Goal: Find specific page/section: Locate a particular part of the current website

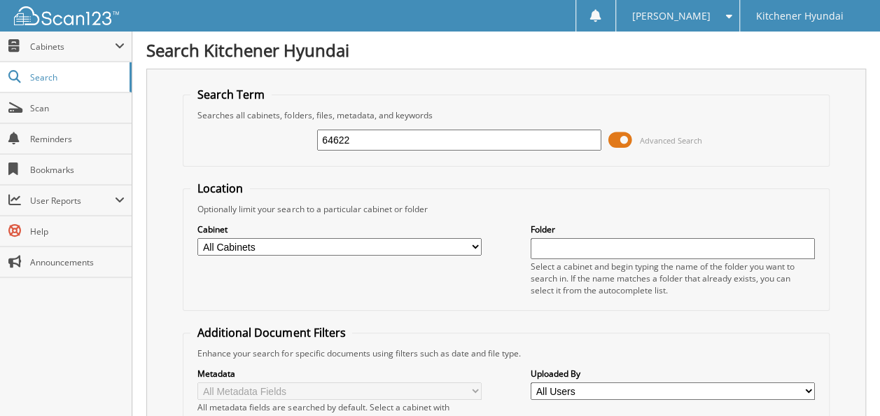
type input "64622"
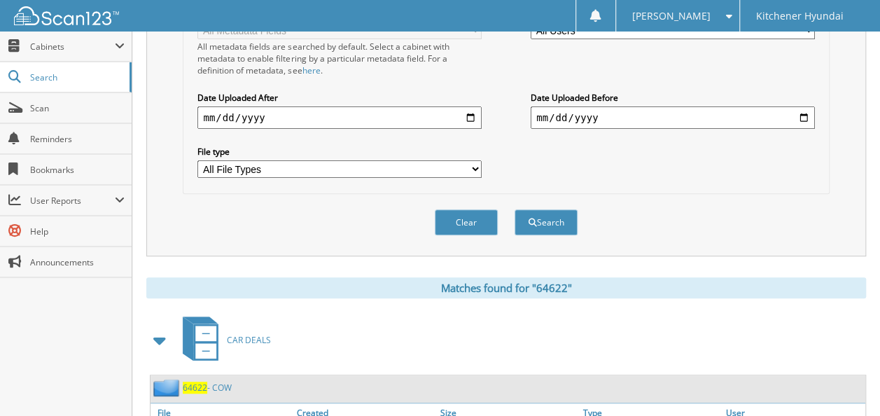
scroll to position [570, 0]
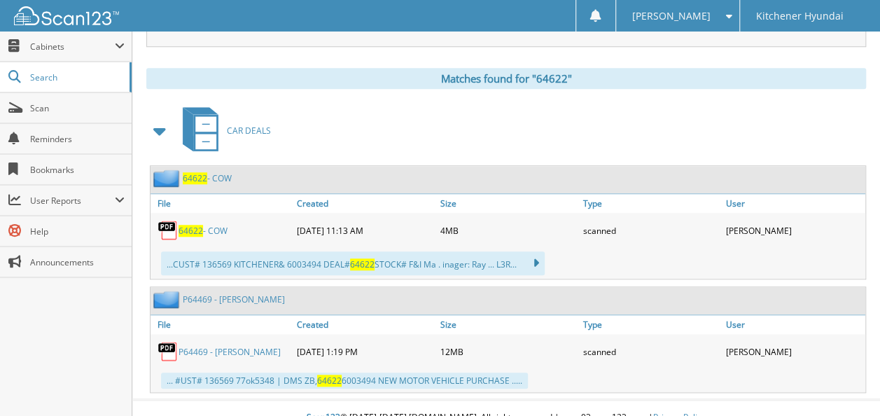
click at [200, 172] on span "64622" at bounding box center [195, 178] width 25 height 12
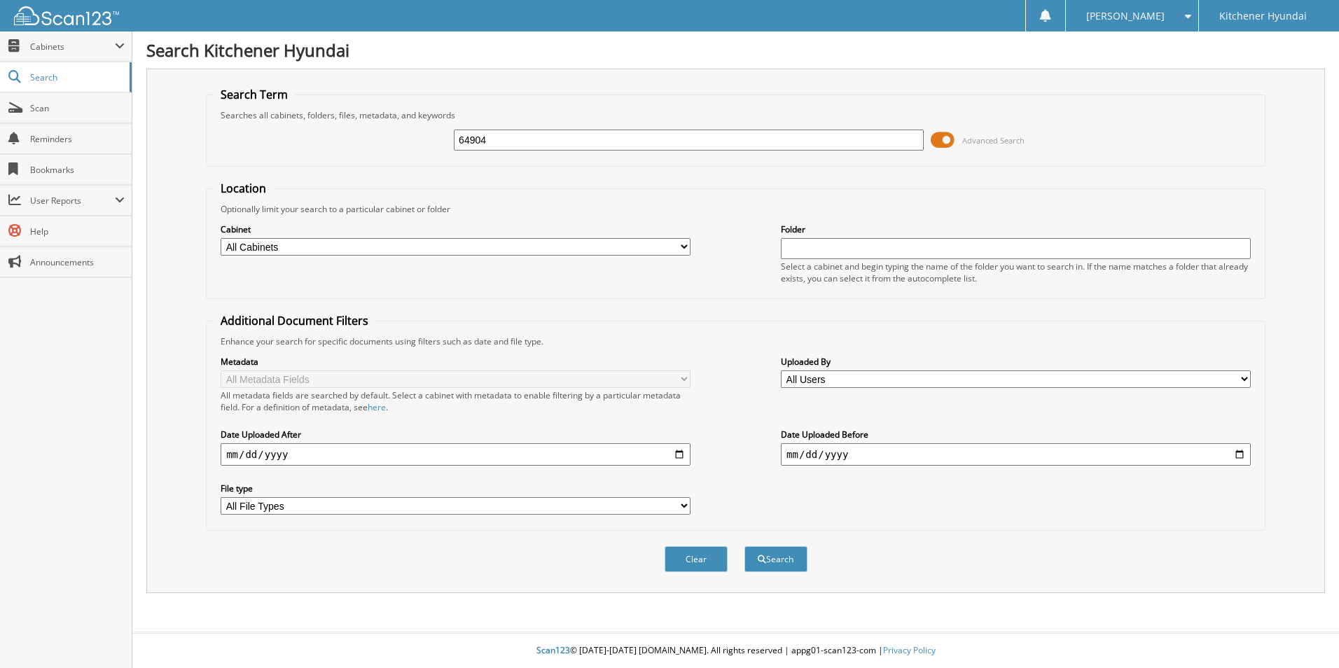
type input "64904"
click at [744, 546] on button "Search" at bounding box center [775, 559] width 63 height 26
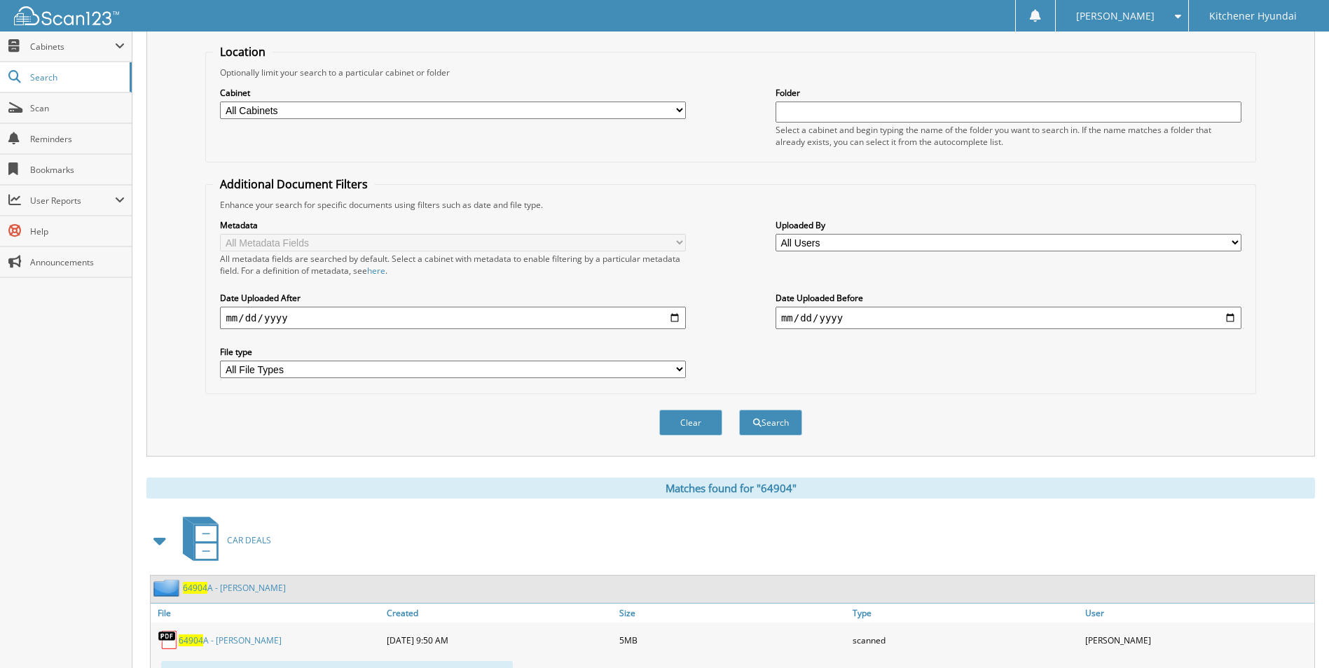
scroll to position [350, 0]
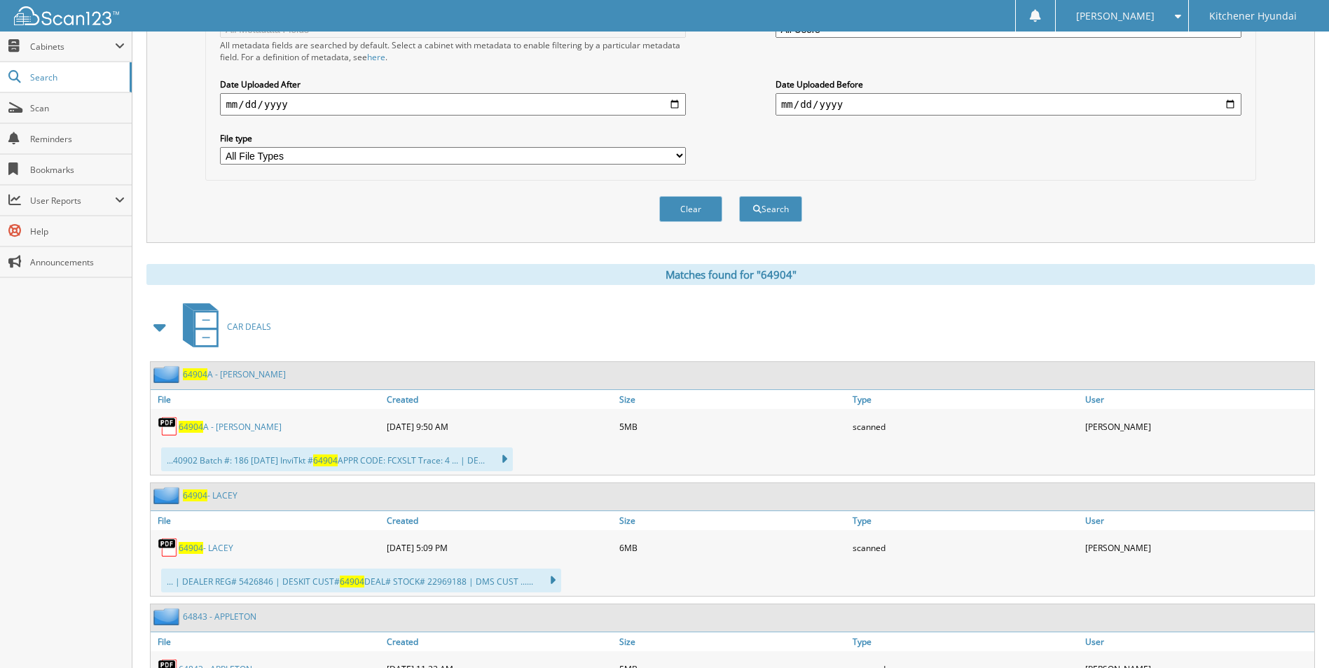
click at [186, 548] on span "64904" at bounding box center [191, 548] width 25 height 12
click at [218, 543] on link "64904 - LACEY" at bounding box center [206, 548] width 55 height 12
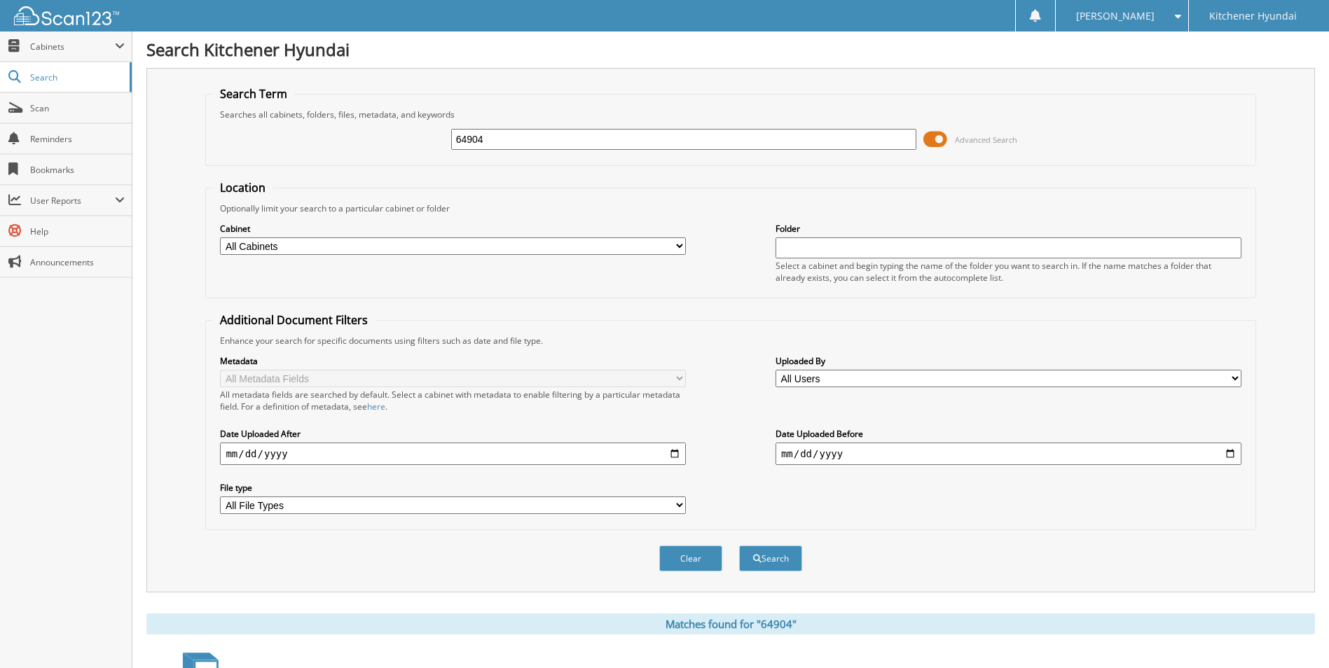
scroll to position [0, 0]
click at [660, 134] on input "64904" at bounding box center [684, 140] width 466 height 21
type input "63865"
click at [739, 546] on button "Search" at bounding box center [770, 559] width 63 height 26
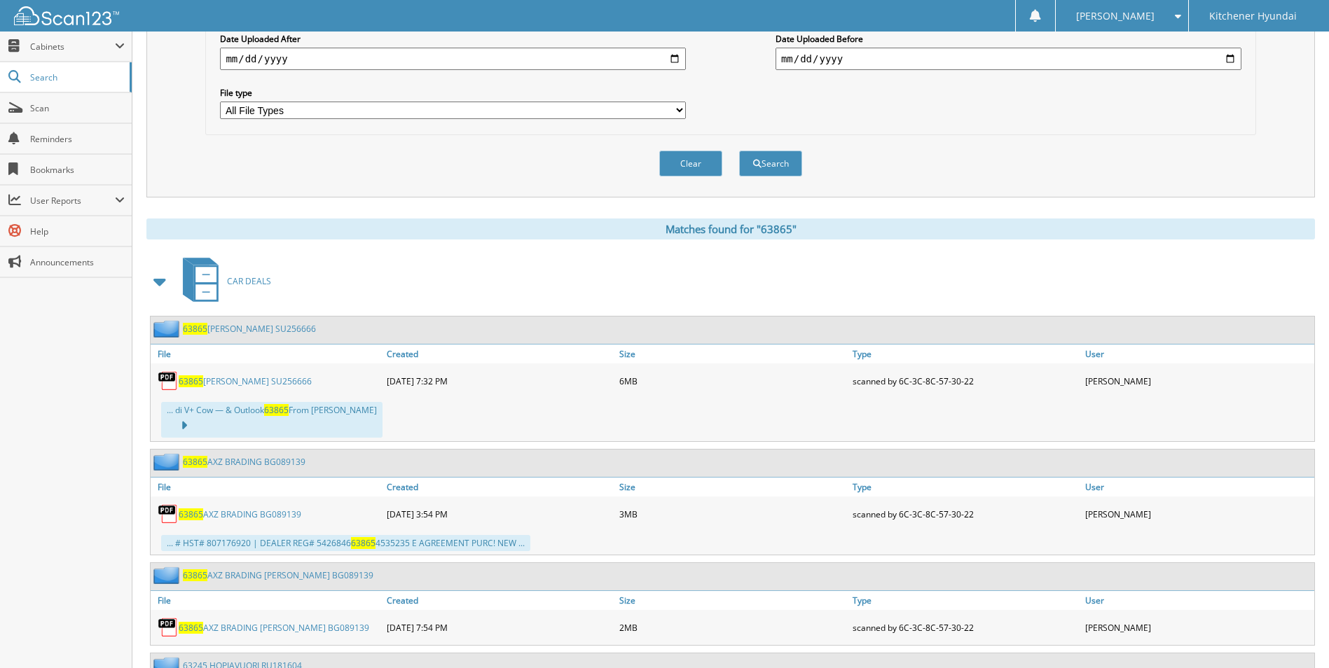
scroll to position [420, 0]
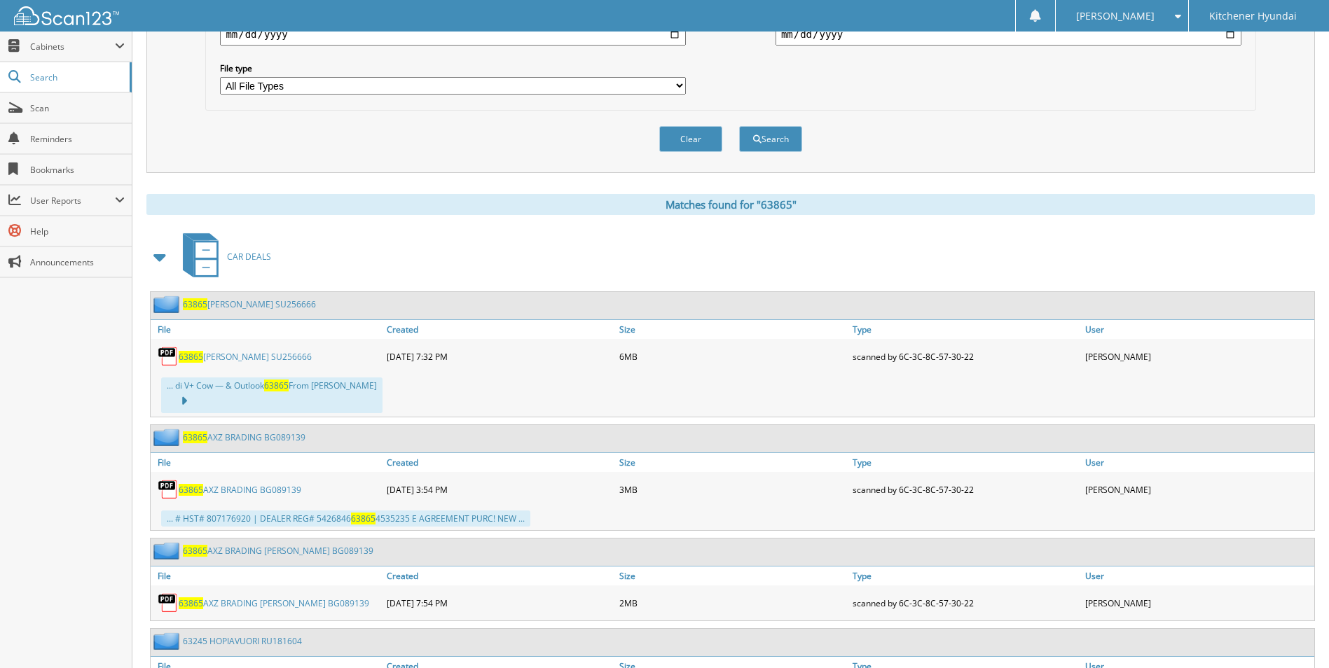
click at [219, 355] on link "63865 DAWSON SU256666" at bounding box center [245, 357] width 133 height 12
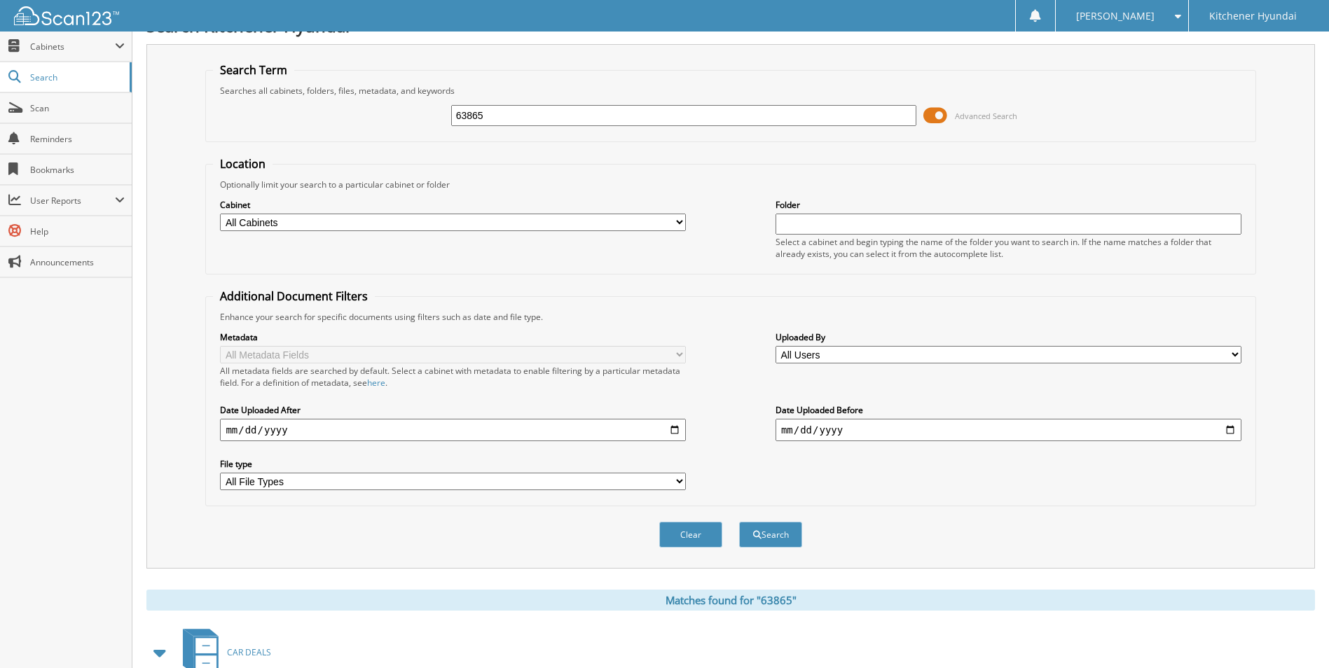
scroll to position [0, 0]
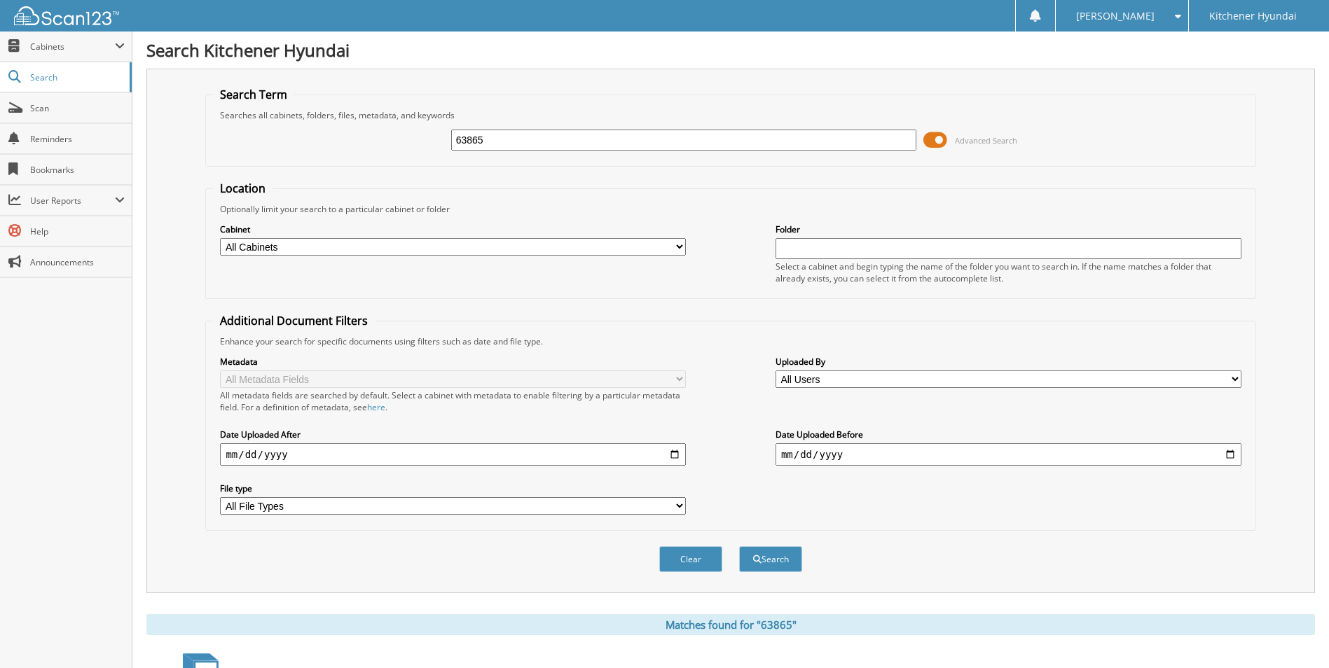
click at [569, 146] on input "63865" at bounding box center [684, 140] width 466 height 21
type input "61453"
click at [739, 546] on button "Search" at bounding box center [770, 559] width 63 height 26
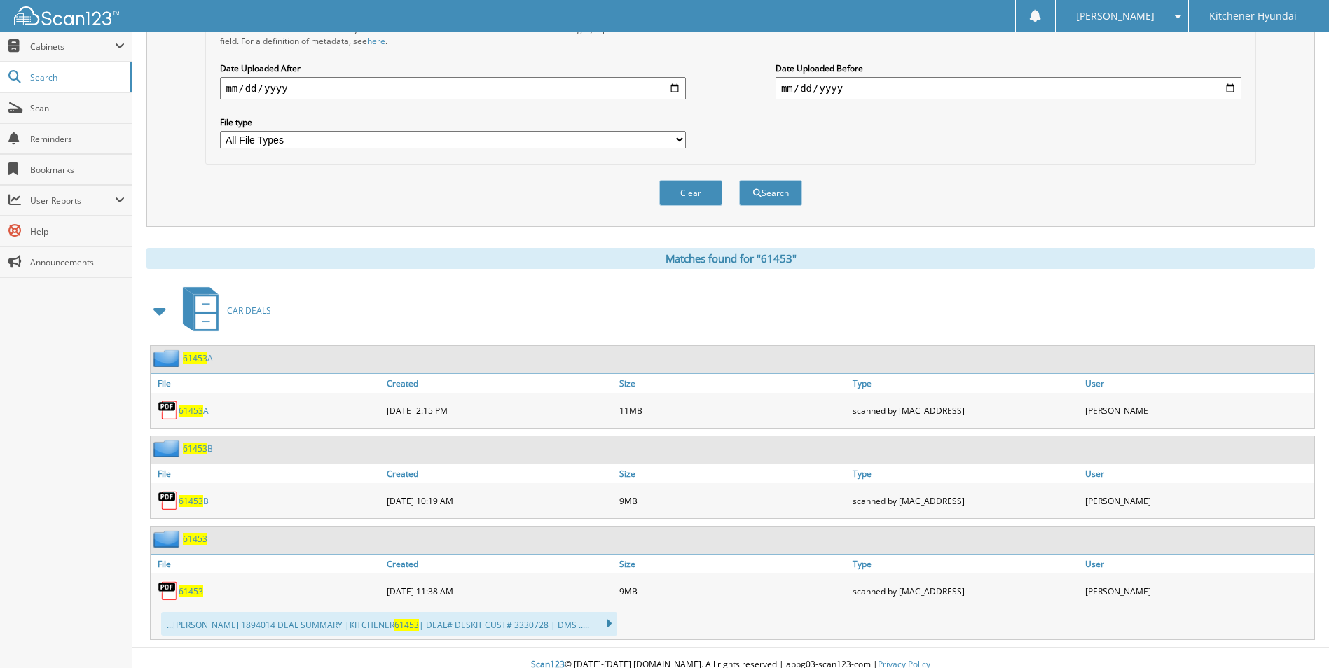
scroll to position [381, 0]
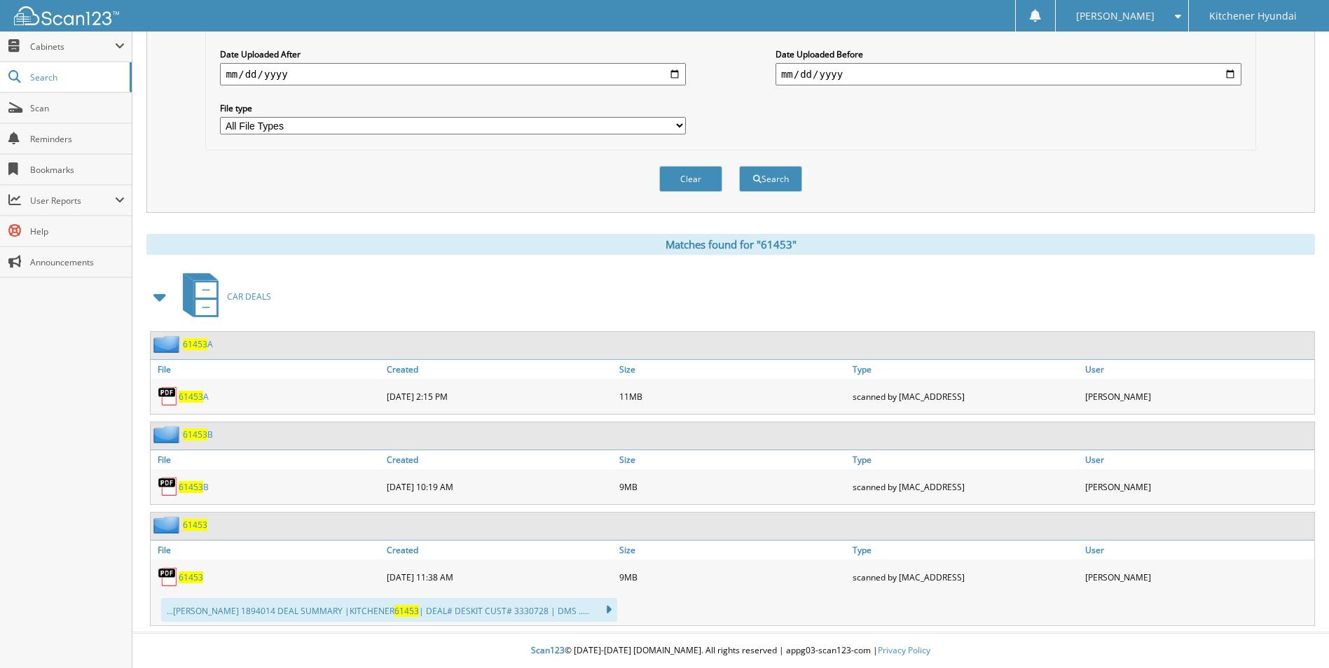
click at [193, 578] on span "61453" at bounding box center [191, 577] width 25 height 12
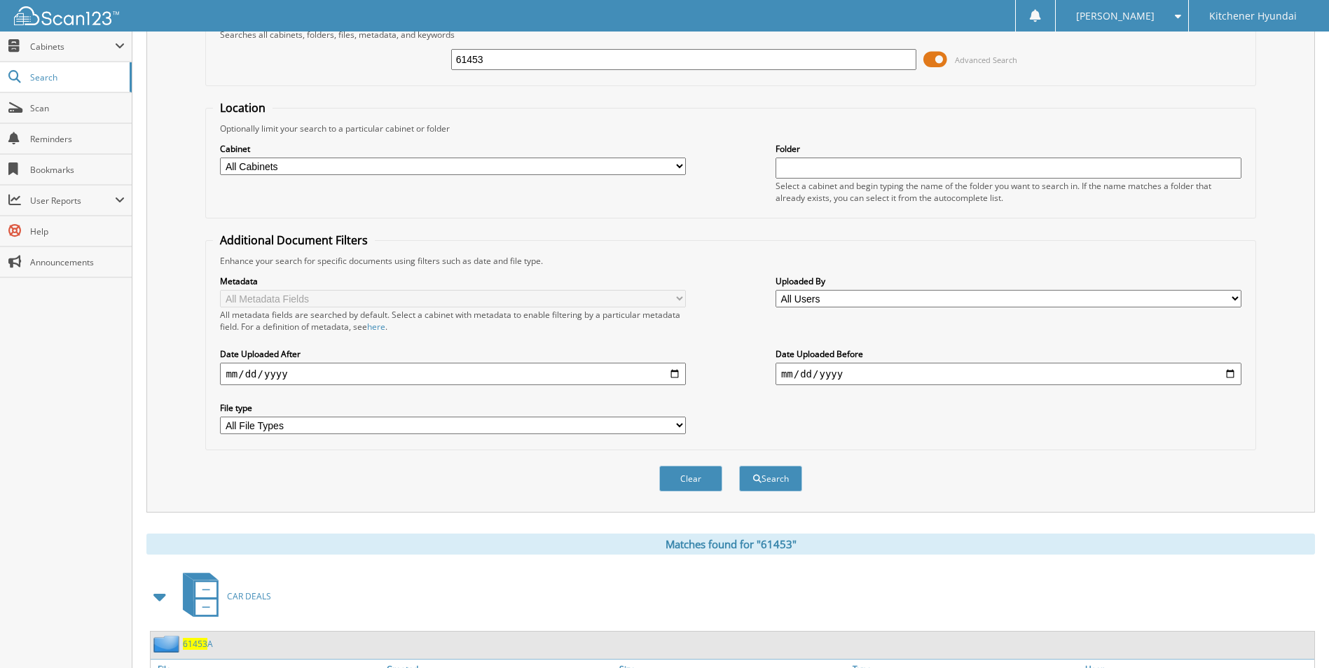
scroll to position [0, 0]
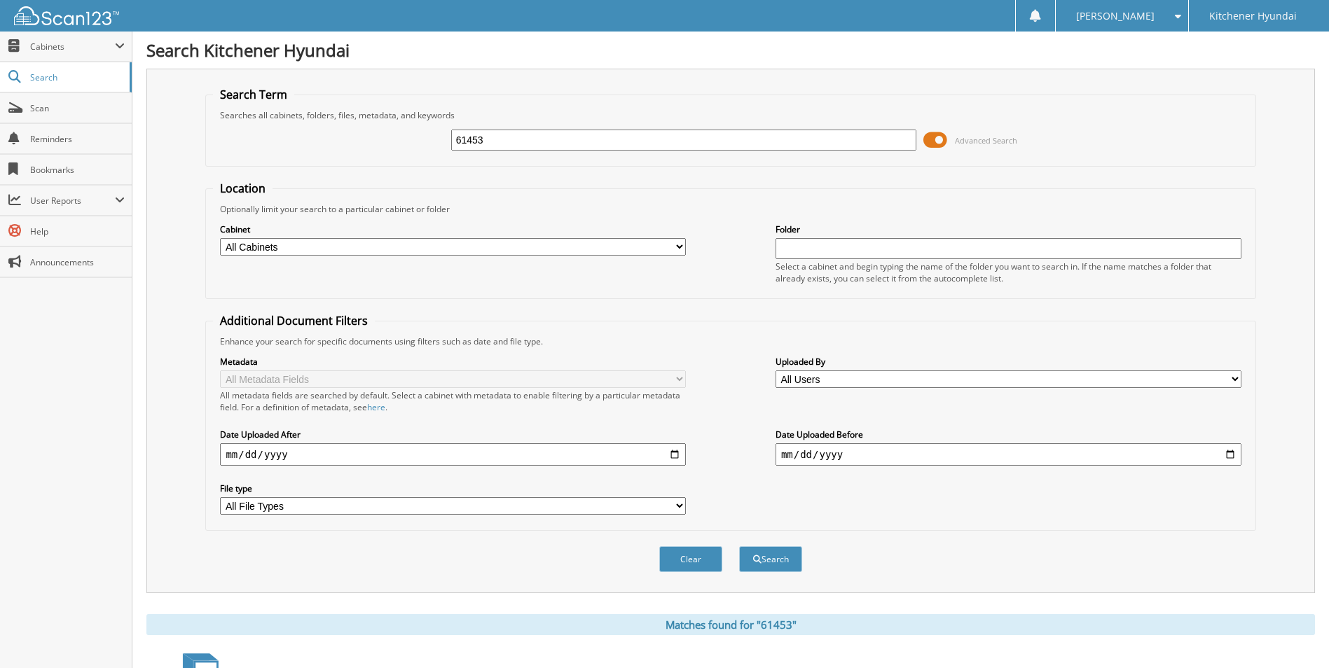
click at [603, 133] on input "61453" at bounding box center [684, 140] width 466 height 21
type input "P64943"
click at [739, 546] on button "Search" at bounding box center [770, 559] width 63 height 26
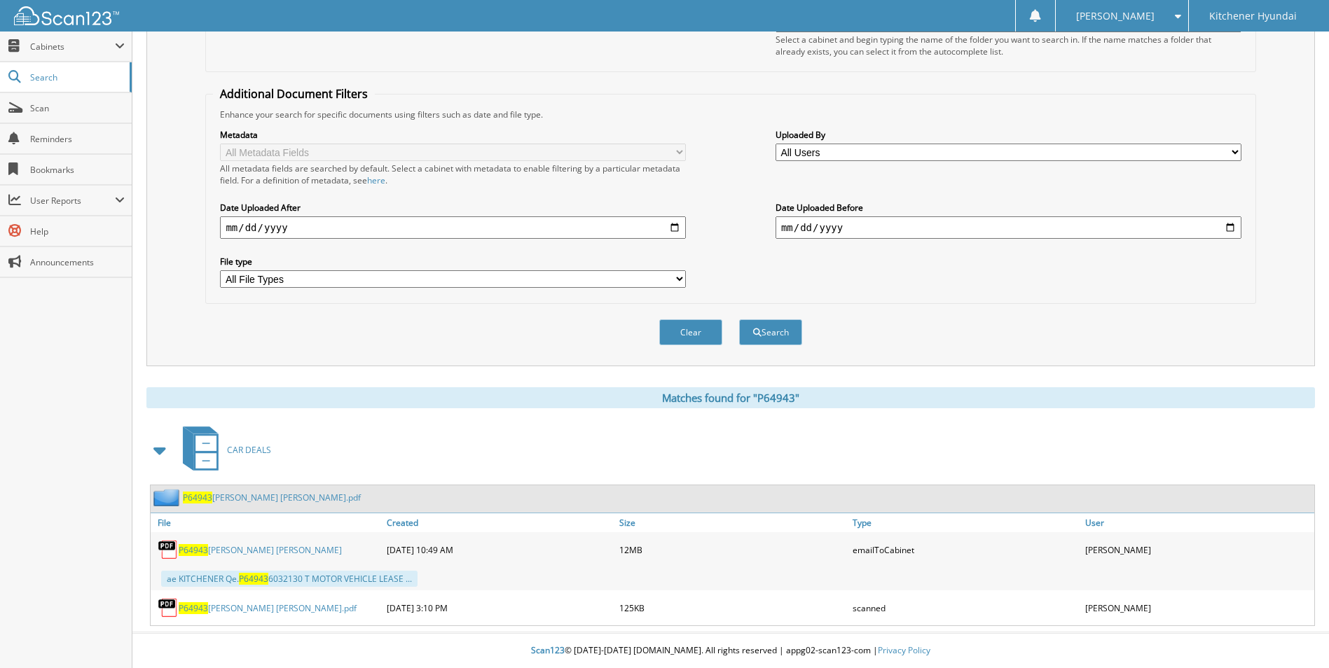
click at [216, 553] on link "P64943 [PERSON_NAME] [PERSON_NAME]" at bounding box center [260, 550] width 163 height 12
